Goal: Task Accomplishment & Management: Manage account settings

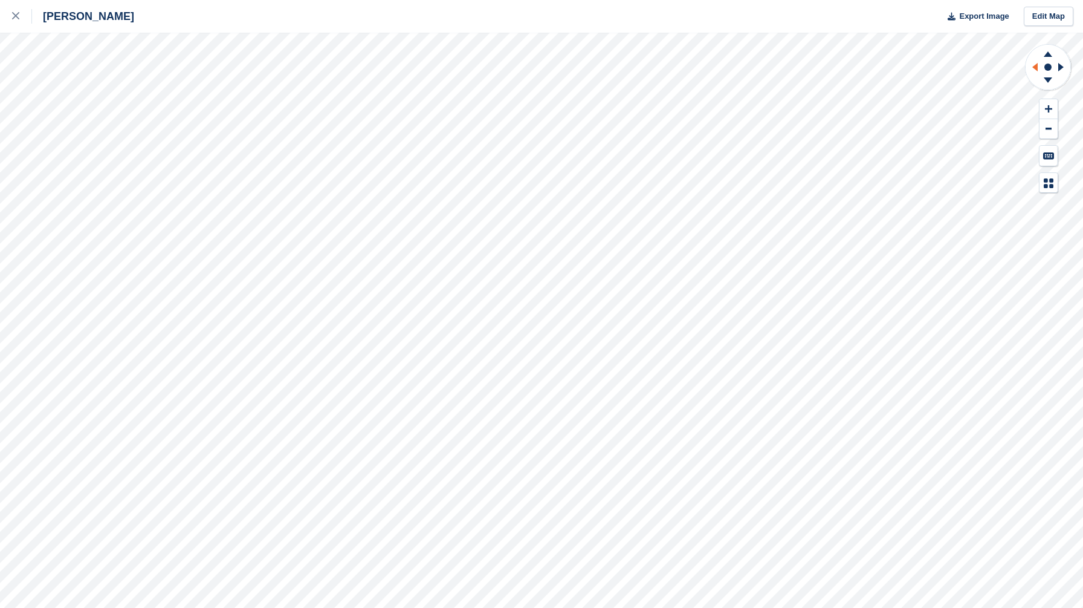
click at [1035, 67] on icon at bounding box center [1034, 67] width 5 height 8
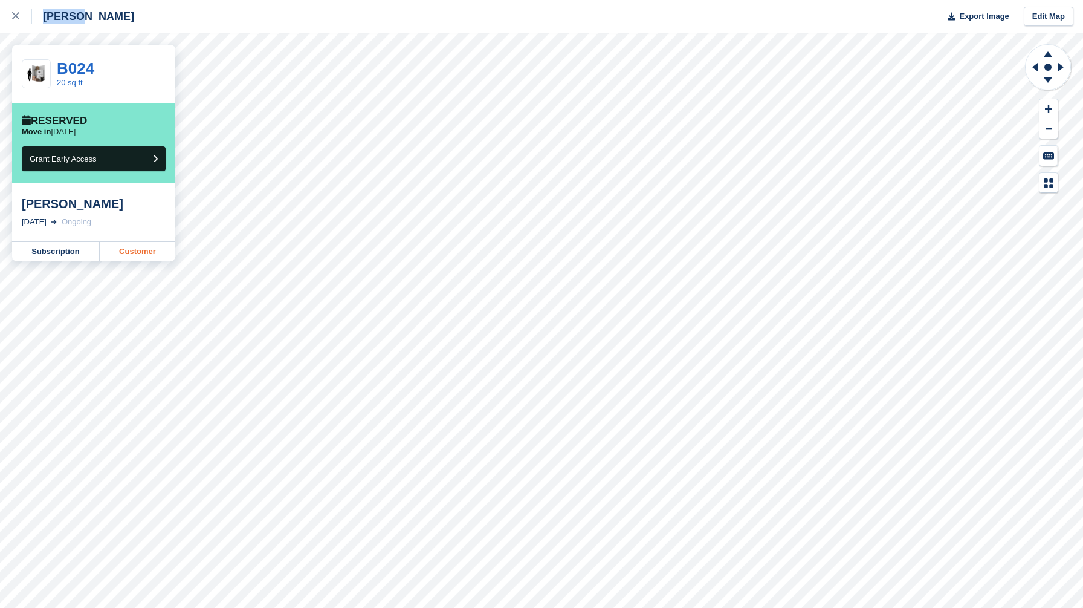
click at [127, 251] on link "Customer" at bounding box center [138, 251] width 76 height 19
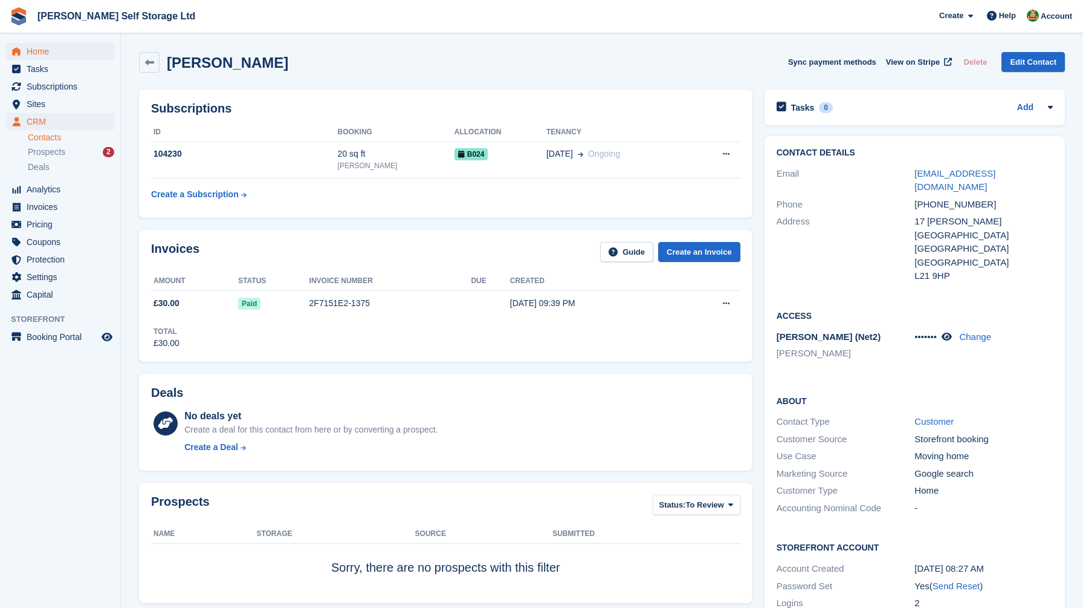
click at [47, 53] on span "Home" at bounding box center [63, 51] width 73 height 17
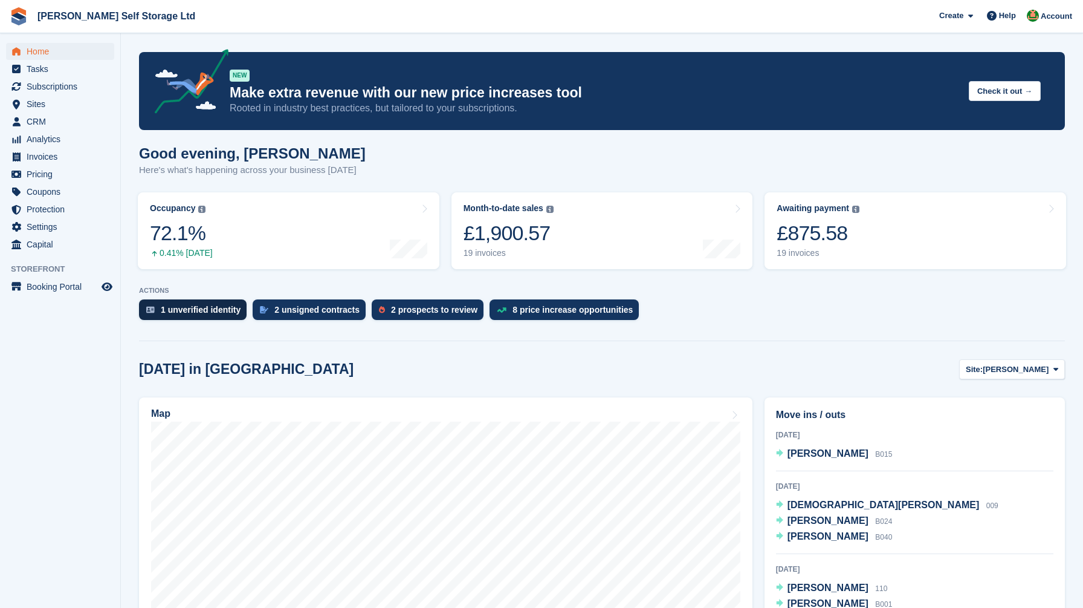
click at [189, 305] on div "1 unverified identity" at bounding box center [201, 310] width 80 height 10
